Goal: Task Accomplishment & Management: Use online tool/utility

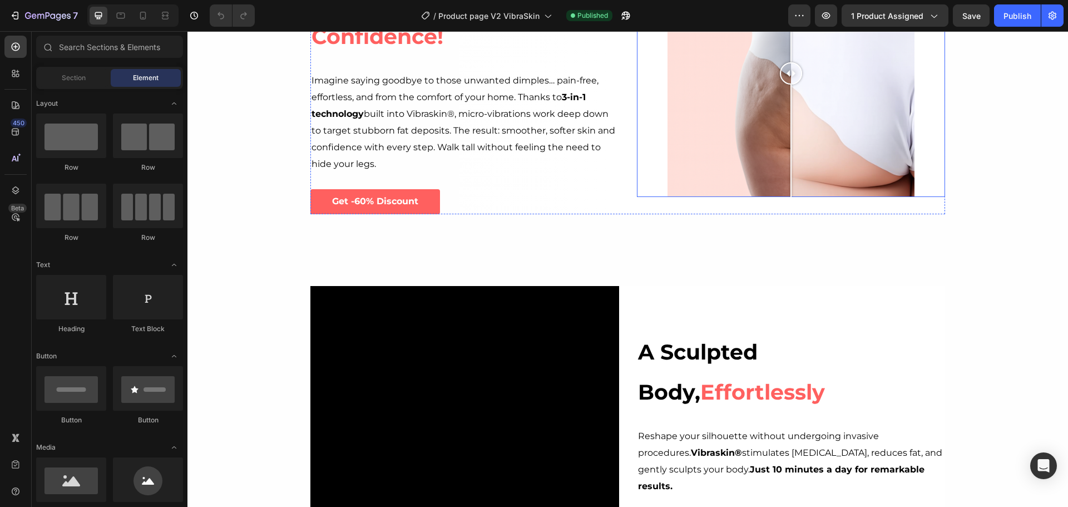
scroll to position [778, 0]
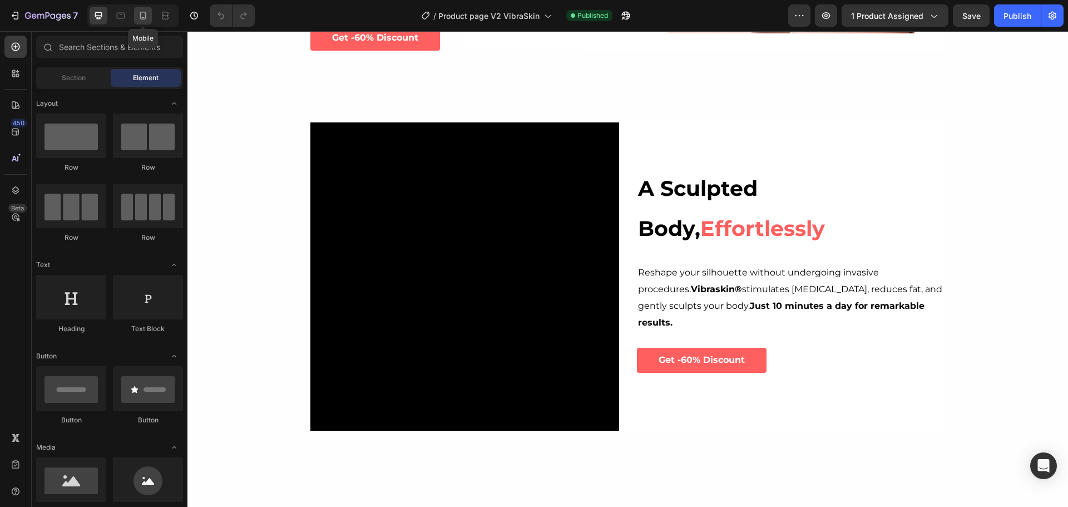
click at [145, 13] on icon at bounding box center [143, 16] width 6 height 8
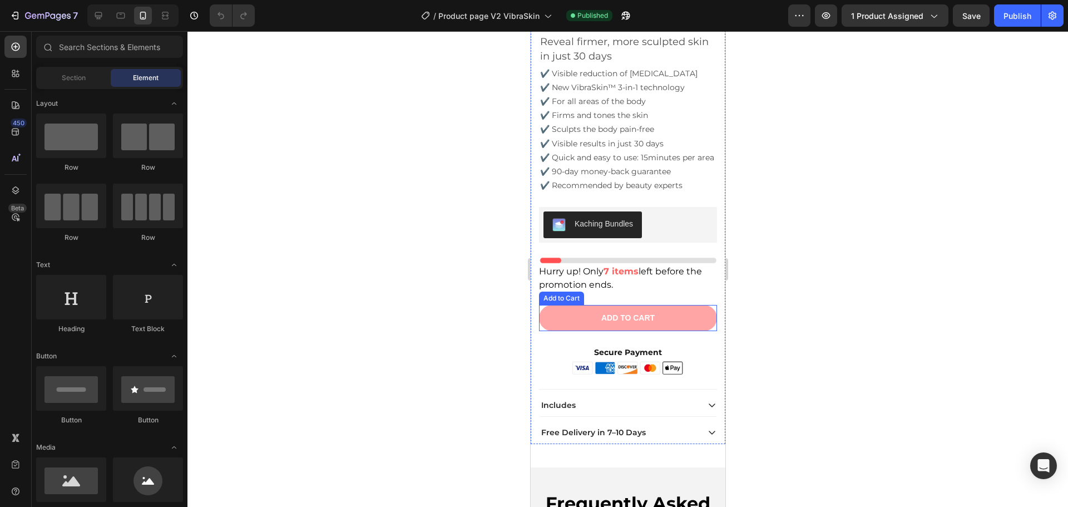
scroll to position [3729, 0]
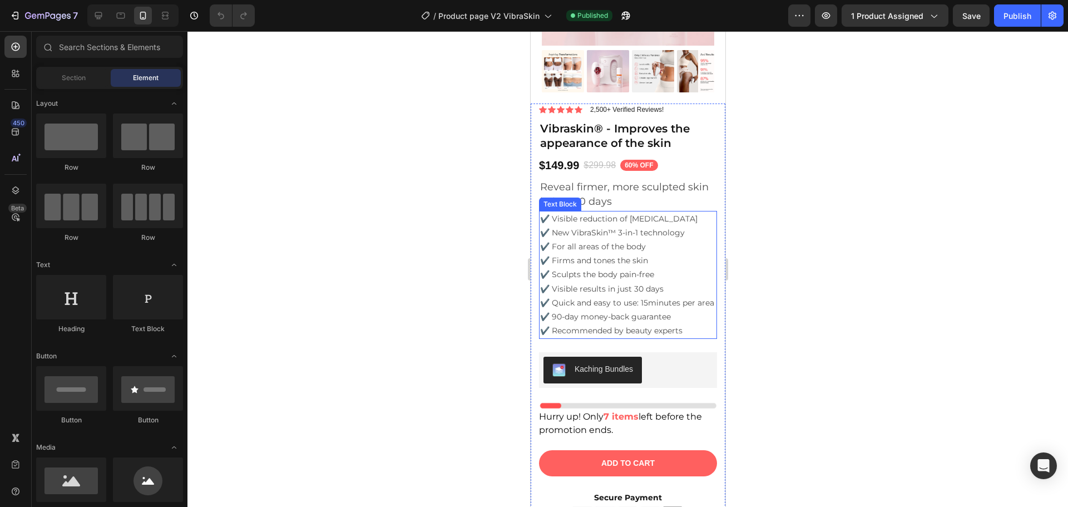
click at [639, 336] on p "✔️ Visible reduction of [MEDICAL_DATA] ✔️ New VibraSkin™ 3-in-1 technology ✔️ F…" at bounding box center [627, 275] width 176 height 126
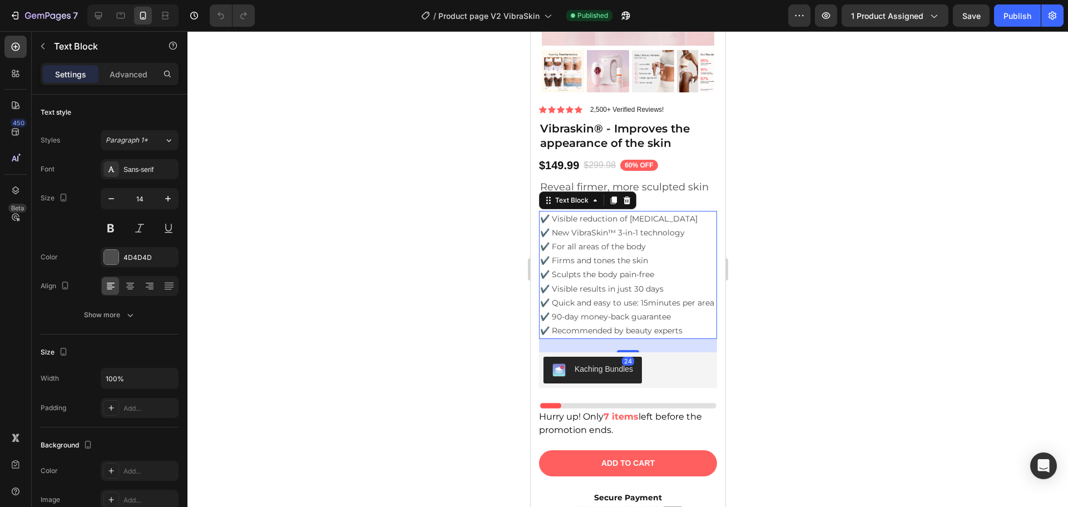
click at [639, 336] on p "✔️ Visible reduction of [MEDICAL_DATA] ✔️ New VibraSkin™ 3-in-1 technology ✔️ F…" at bounding box center [627, 275] width 176 height 126
click at [621, 334] on p "✔️ Visible reduction of [MEDICAL_DATA] ✔️ New VibraSkin™ 3-in-1 technology ✔️ F…" at bounding box center [627, 275] width 176 height 126
drag, startPoint x: 629, startPoint y: 337, endPoint x: 688, endPoint y: 338, distance: 59.0
click at [688, 338] on p "✔️ Visible reduction of [MEDICAL_DATA] ✔️ New VibraSkin™ 3-in-1 technology ✔️ F…" at bounding box center [627, 275] width 176 height 126
click at [663, 338] on p "✔️ Visible reduction of [MEDICAL_DATA] ✔️ New VibraSkin™ 3-in-1 technology ✔️ F…" at bounding box center [627, 275] width 176 height 126
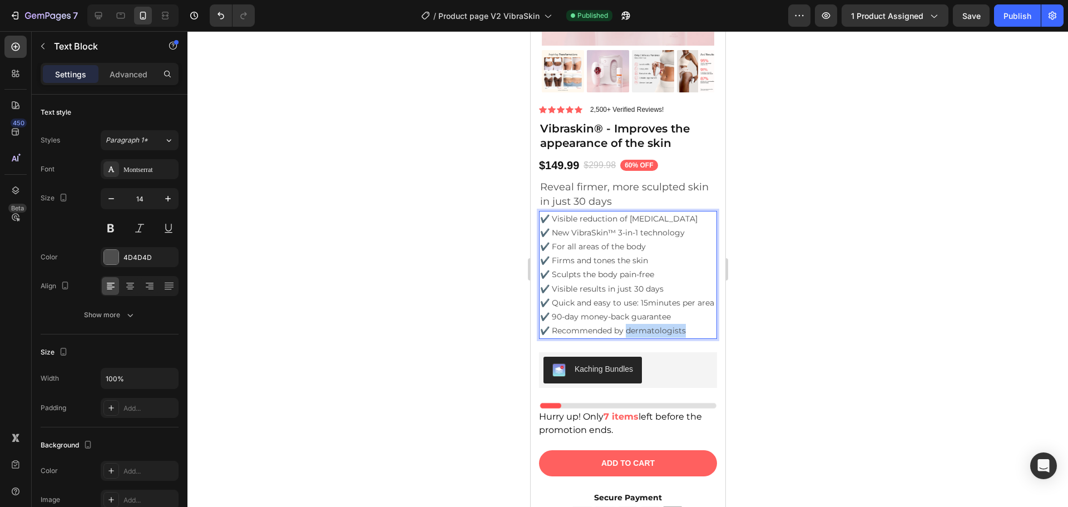
click at [663, 338] on p "✔️ Visible reduction of [MEDICAL_DATA] ✔️ New VibraSkin™ 3-in-1 technology ✔️ F…" at bounding box center [627, 275] width 176 height 126
drag, startPoint x: 653, startPoint y: 338, endPoint x: 659, endPoint y: 340, distance: 6.0
click at [659, 338] on p "✔️ Visible reduction of [MEDICAL_DATA] ✔️ New VibraSkin™ 3-in-1 technology ✔️ F…" at bounding box center [627, 275] width 176 height 126
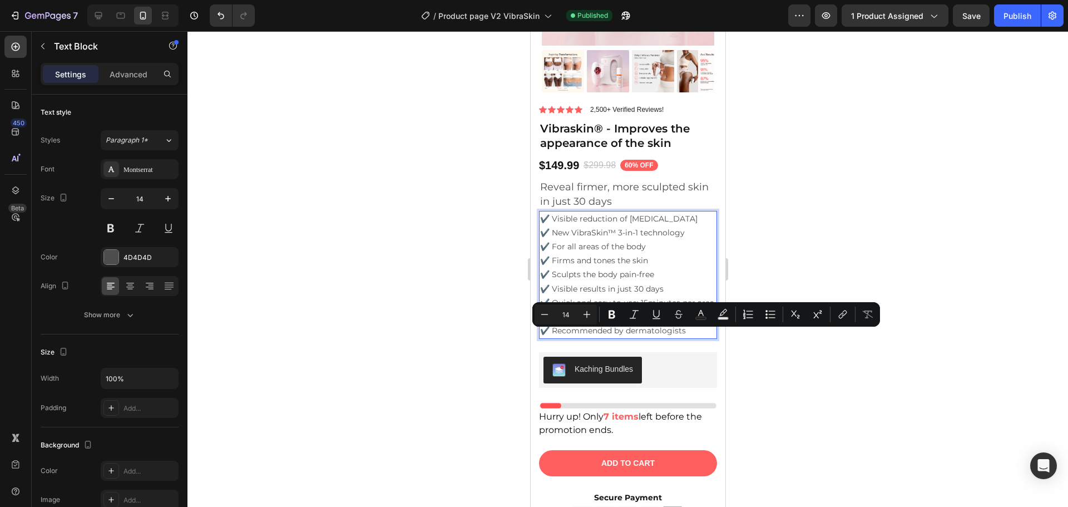
click at [649, 336] on p "✔️ Visible reduction of [MEDICAL_DATA] ✔️ New VibraSkin™ 3-in-1 technology ✔️ F…" at bounding box center [627, 275] width 176 height 126
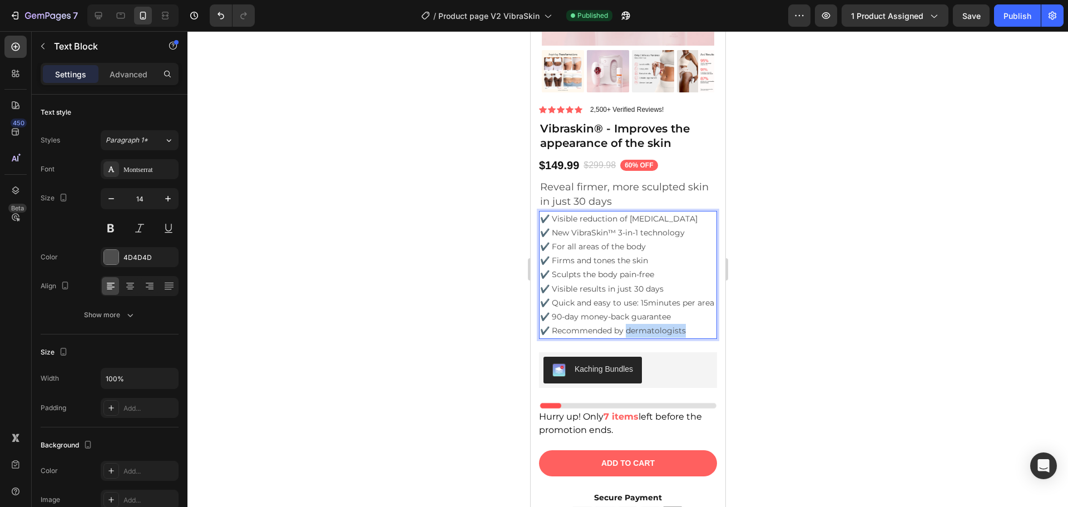
click at [649, 336] on p "✔️ Visible reduction of [MEDICAL_DATA] ✔️ New VibraSkin™ 3-in-1 technology ✔️ F…" at bounding box center [627, 275] width 176 height 126
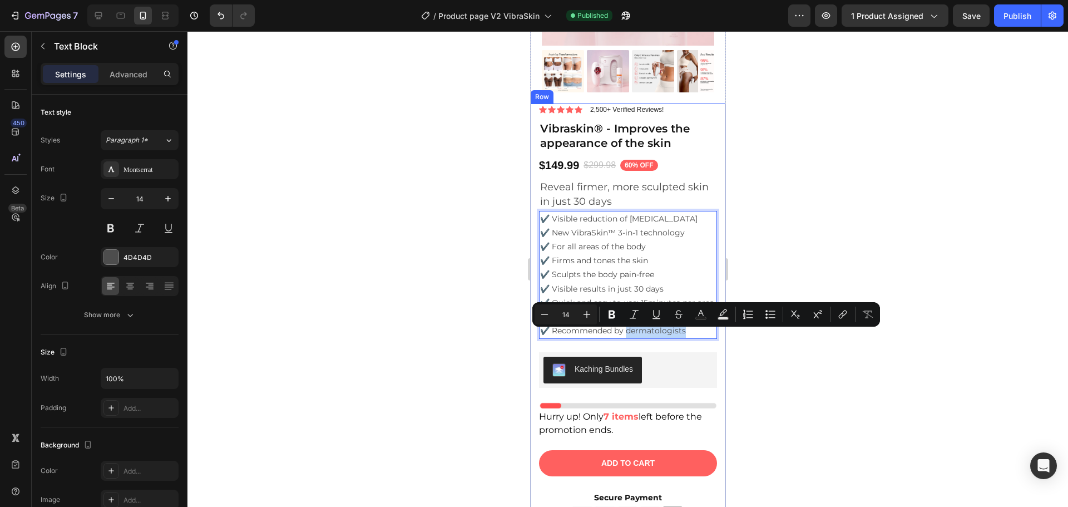
copy p "dermatologists"
click at [906, 304] on div at bounding box center [627, 268] width 880 height 475
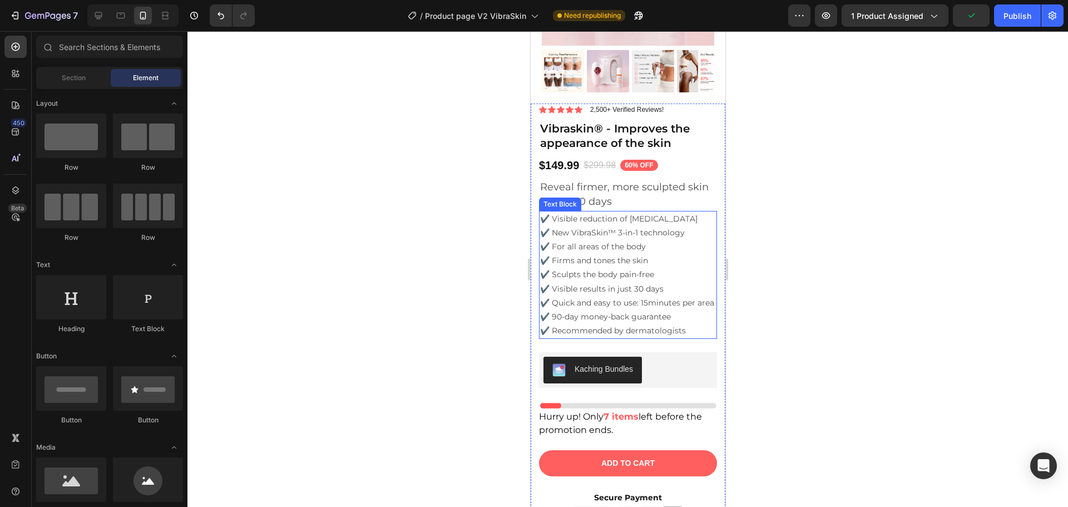
click at [654, 331] on p "✔️ Visible reduction of [MEDICAL_DATA] ✔️ New VibraSkin™ 3-in-1 technology ✔️ F…" at bounding box center [627, 275] width 176 height 126
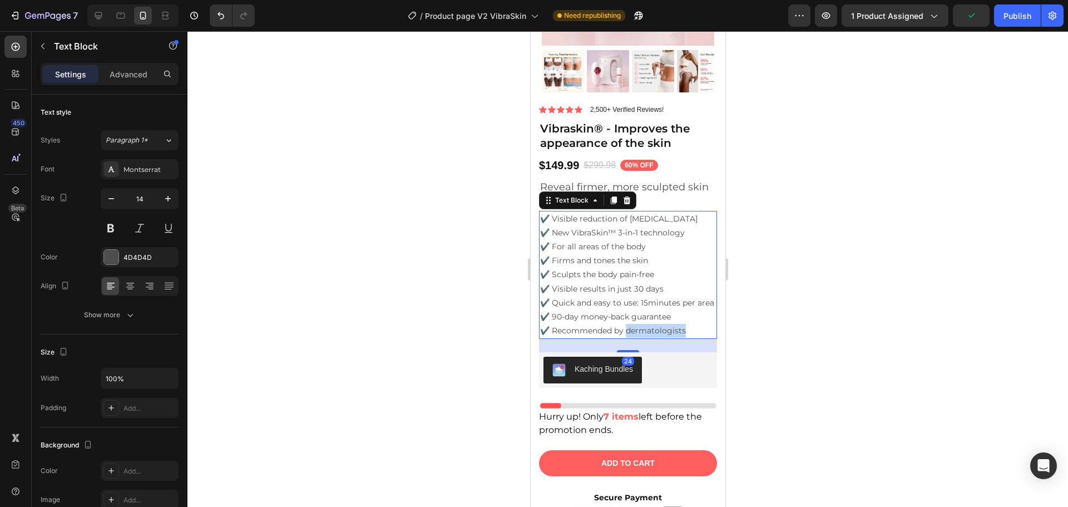
click at [674, 336] on p "✔️ Visible reduction of [MEDICAL_DATA] ✔️ New VibraSkin™ 3-in-1 technology ✔️ F…" at bounding box center [627, 275] width 176 height 126
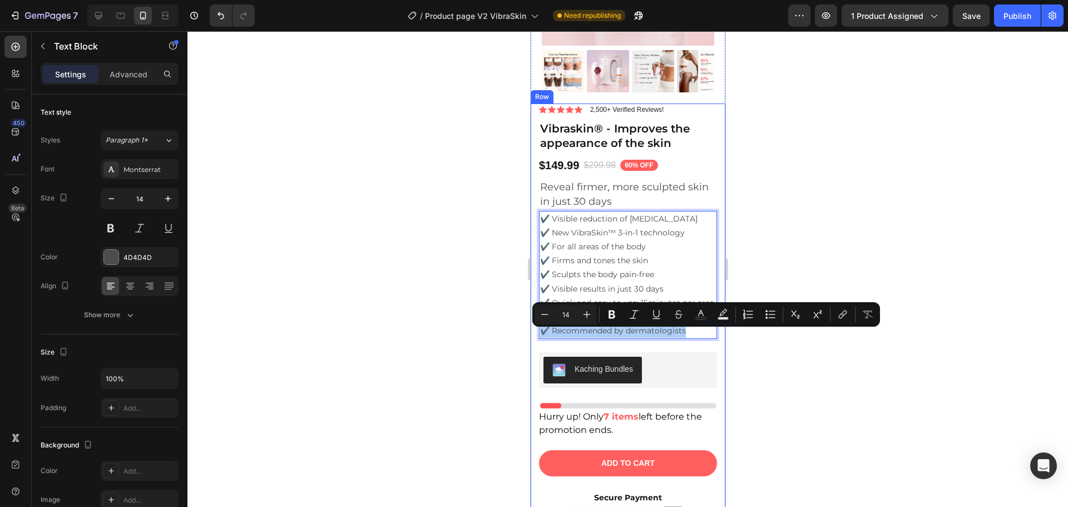
click at [851, 353] on div at bounding box center [627, 268] width 880 height 475
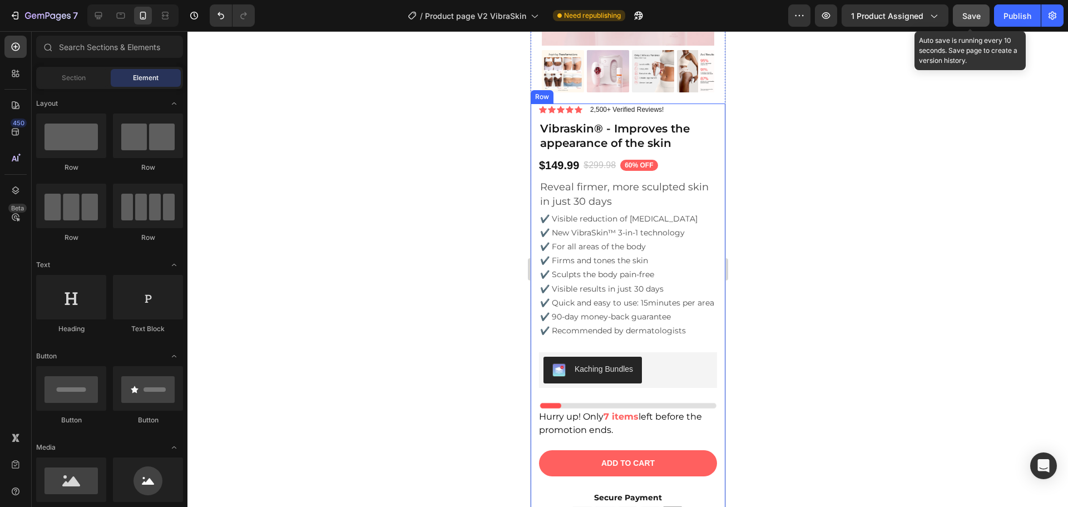
click at [964, 16] on span "Save" at bounding box center [971, 15] width 18 height 9
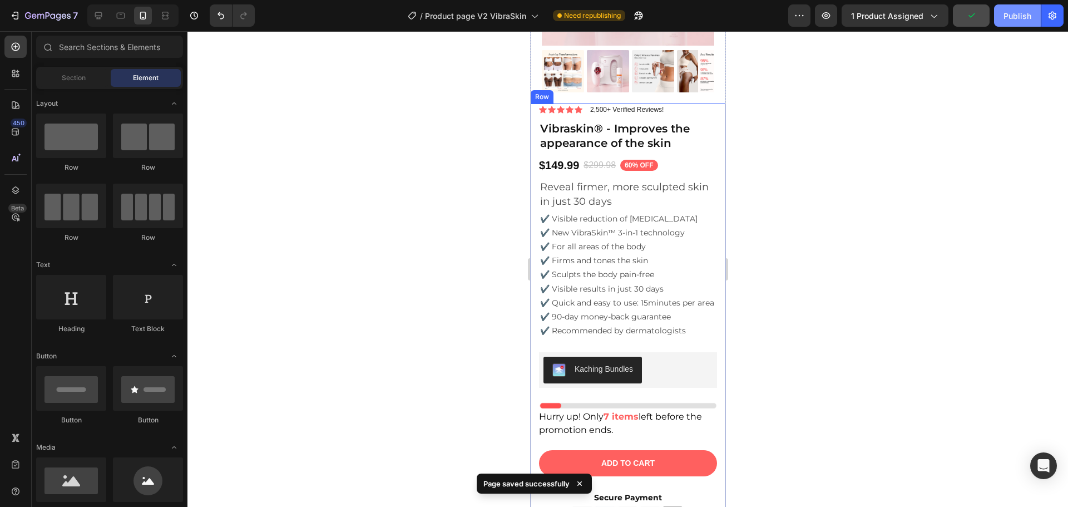
click at [1025, 14] on div "Publish" at bounding box center [1017, 16] width 28 height 12
